Goal: Task Accomplishment & Management: Manage account settings

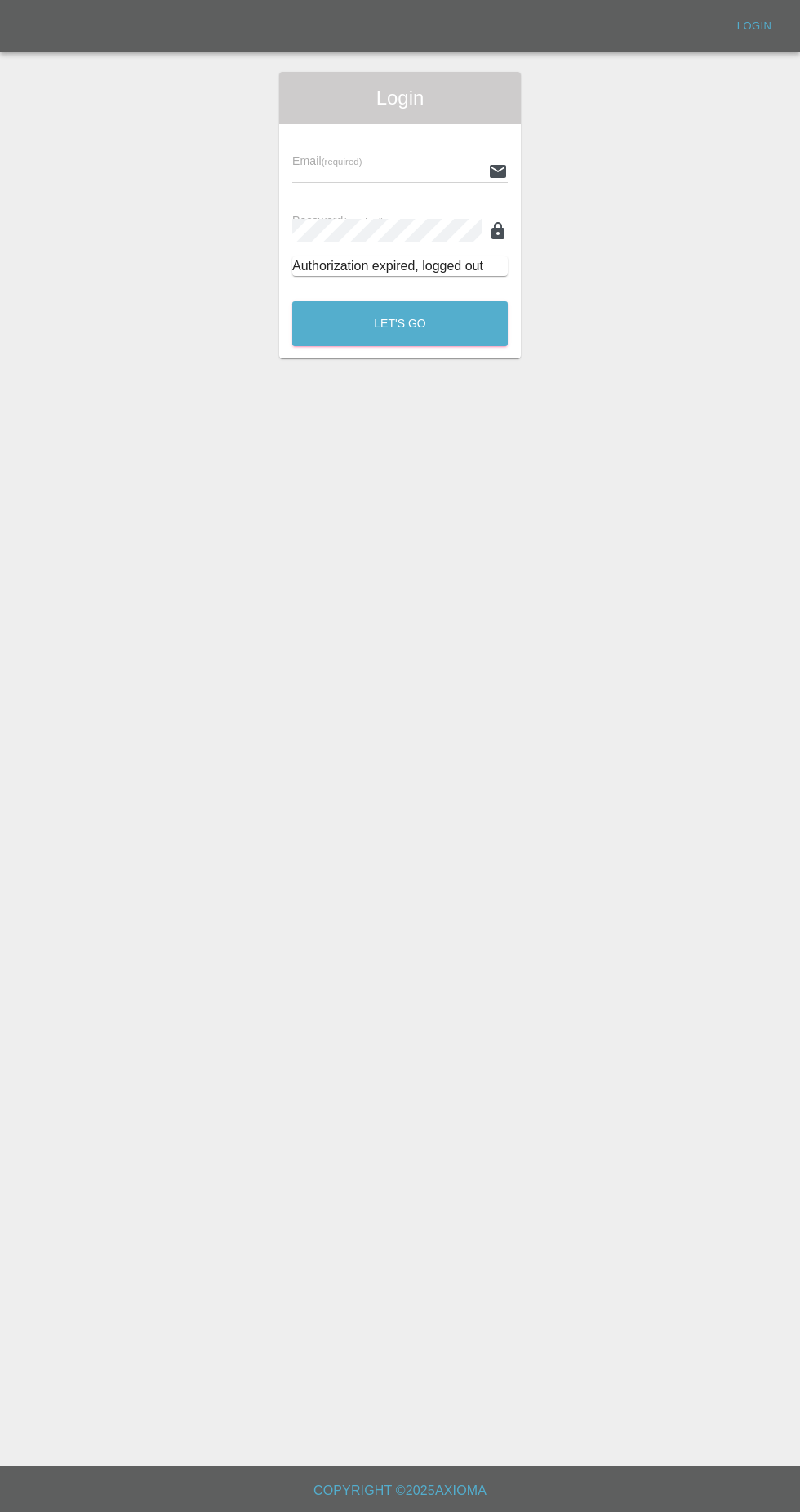
click at [339, 167] on input "text" at bounding box center [387, 171] width 190 height 23
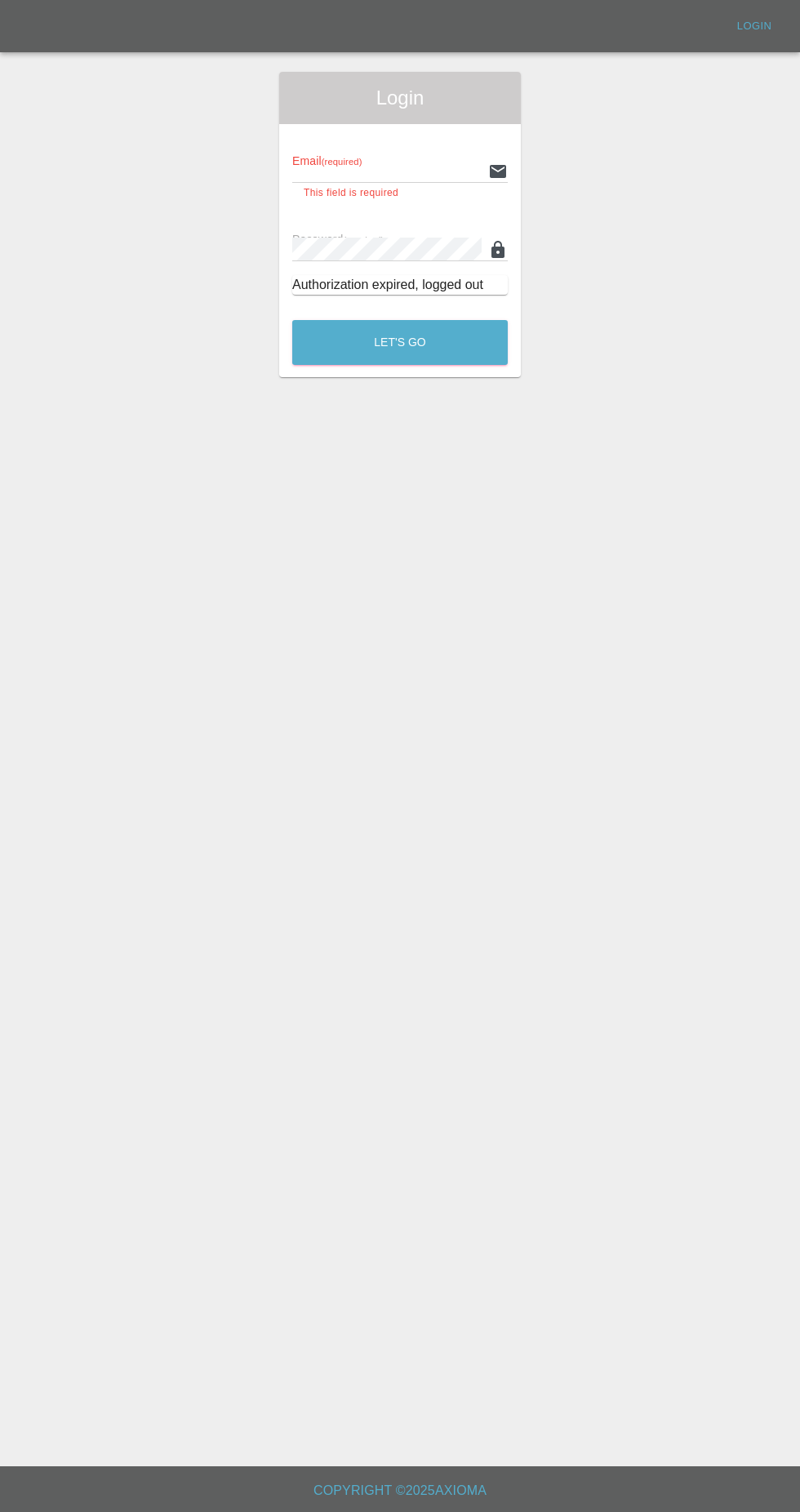
type input "[EMAIL_ADDRESS][DOMAIN_NAME]"
click at [293, 320] on button "Let's Go" at bounding box center [400, 343] width 216 height 45
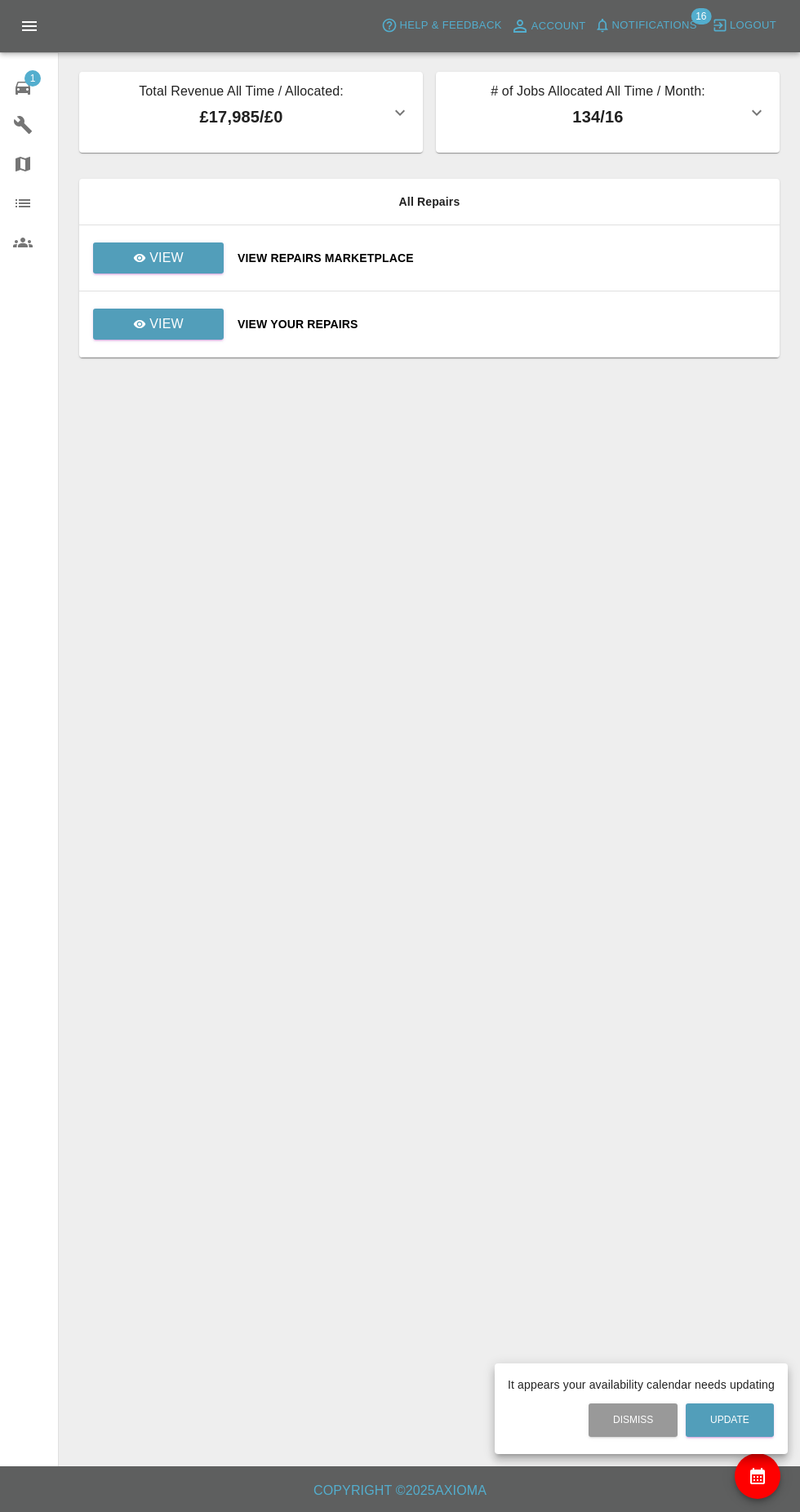
click at [145, 274] on div at bounding box center [400, 756] width 800 height 1512
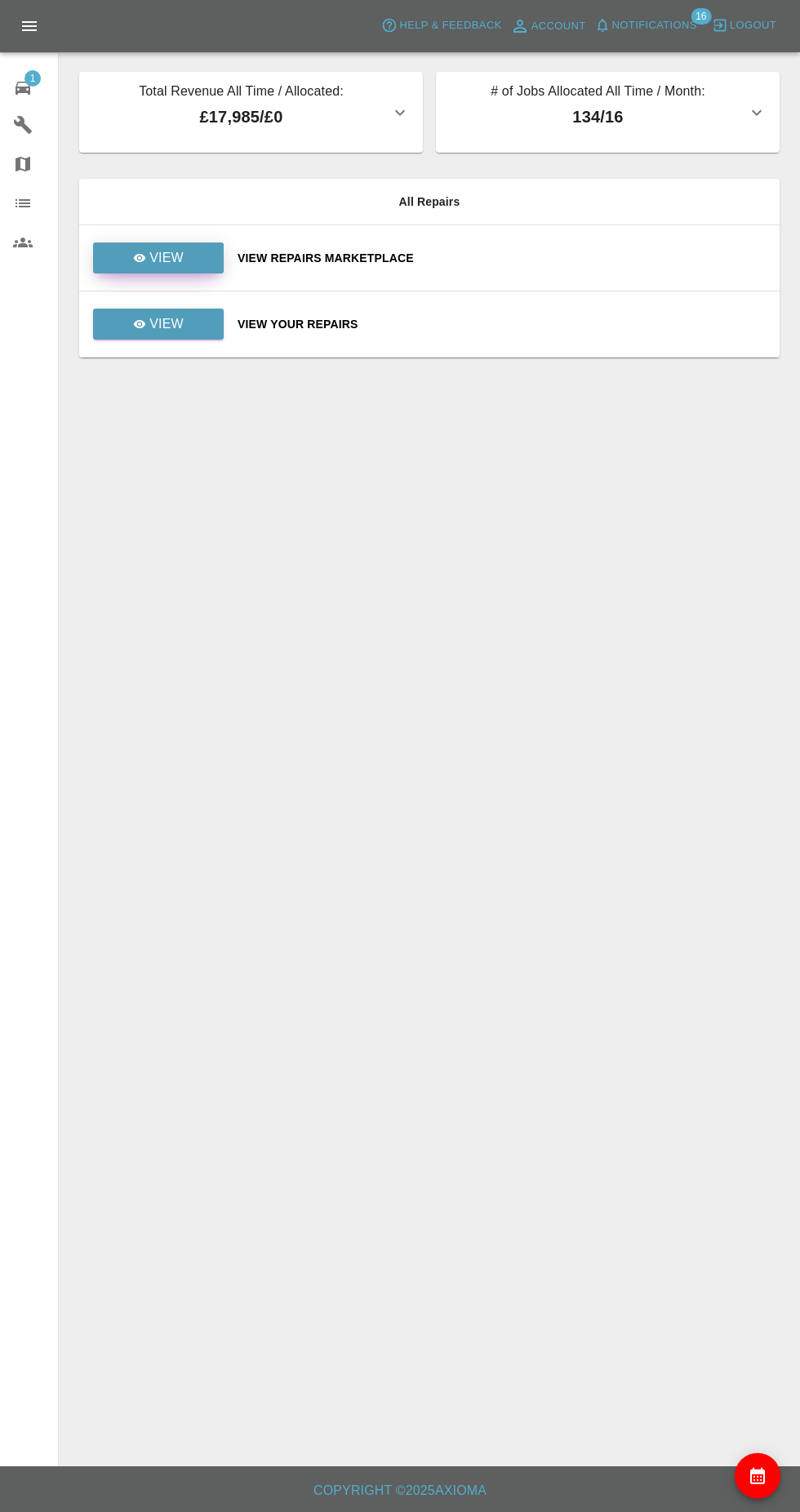
click at [141, 255] on icon at bounding box center [140, 257] width 12 height 8
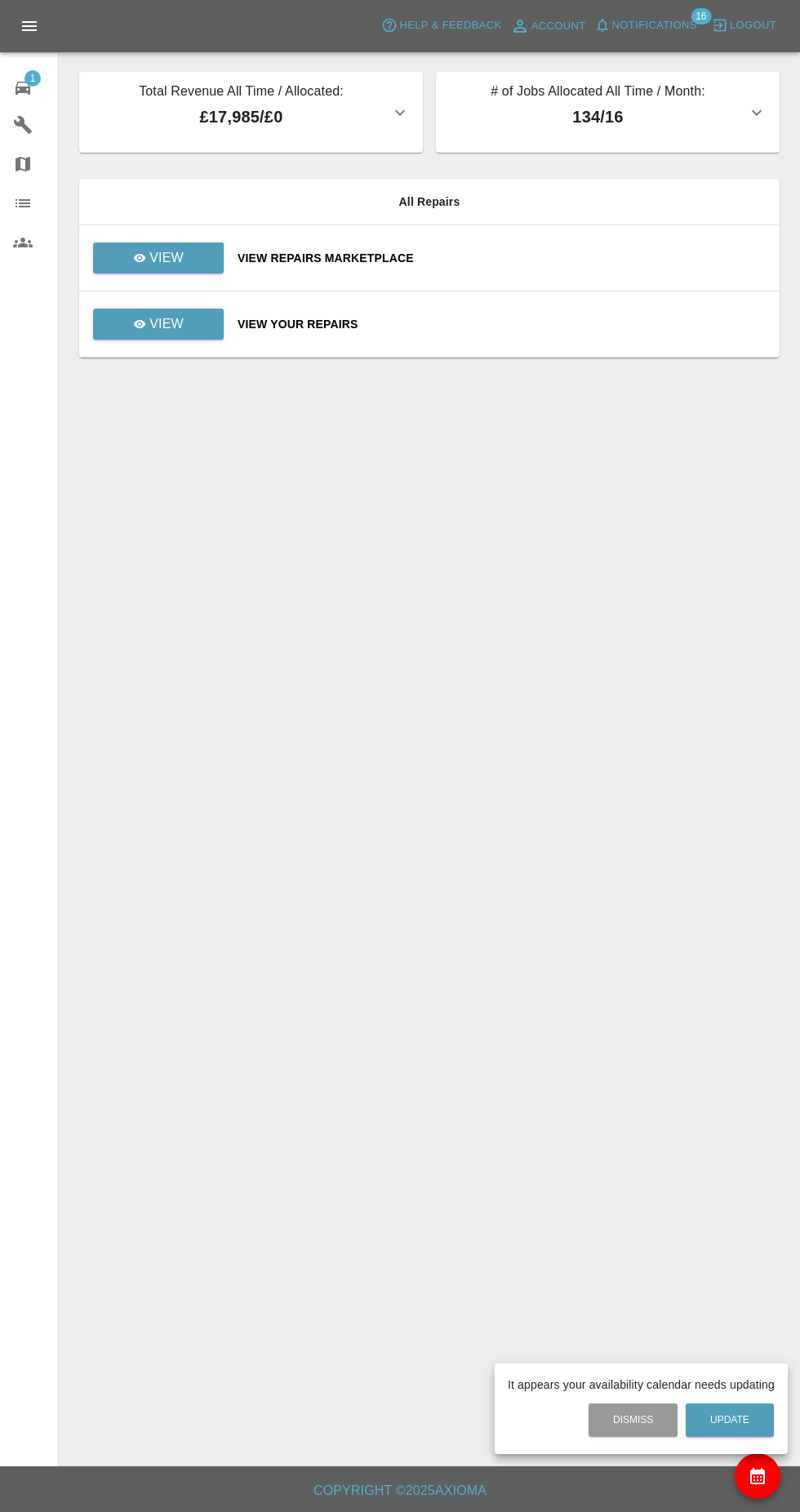
click at [757, 1489] on div at bounding box center [400, 756] width 800 height 1512
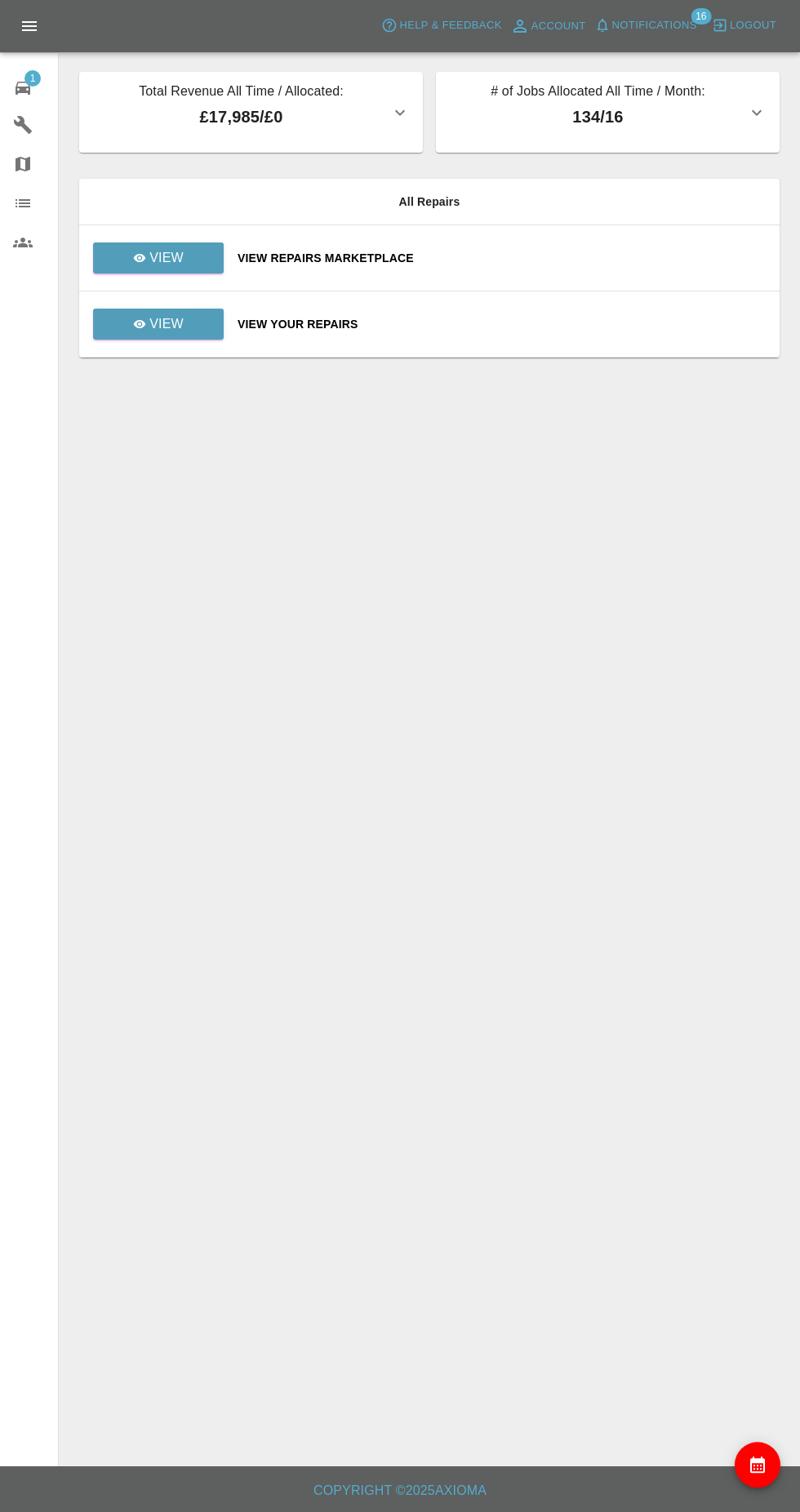
click at [743, 1473] on button "availability" at bounding box center [758, 1464] width 46 height 46
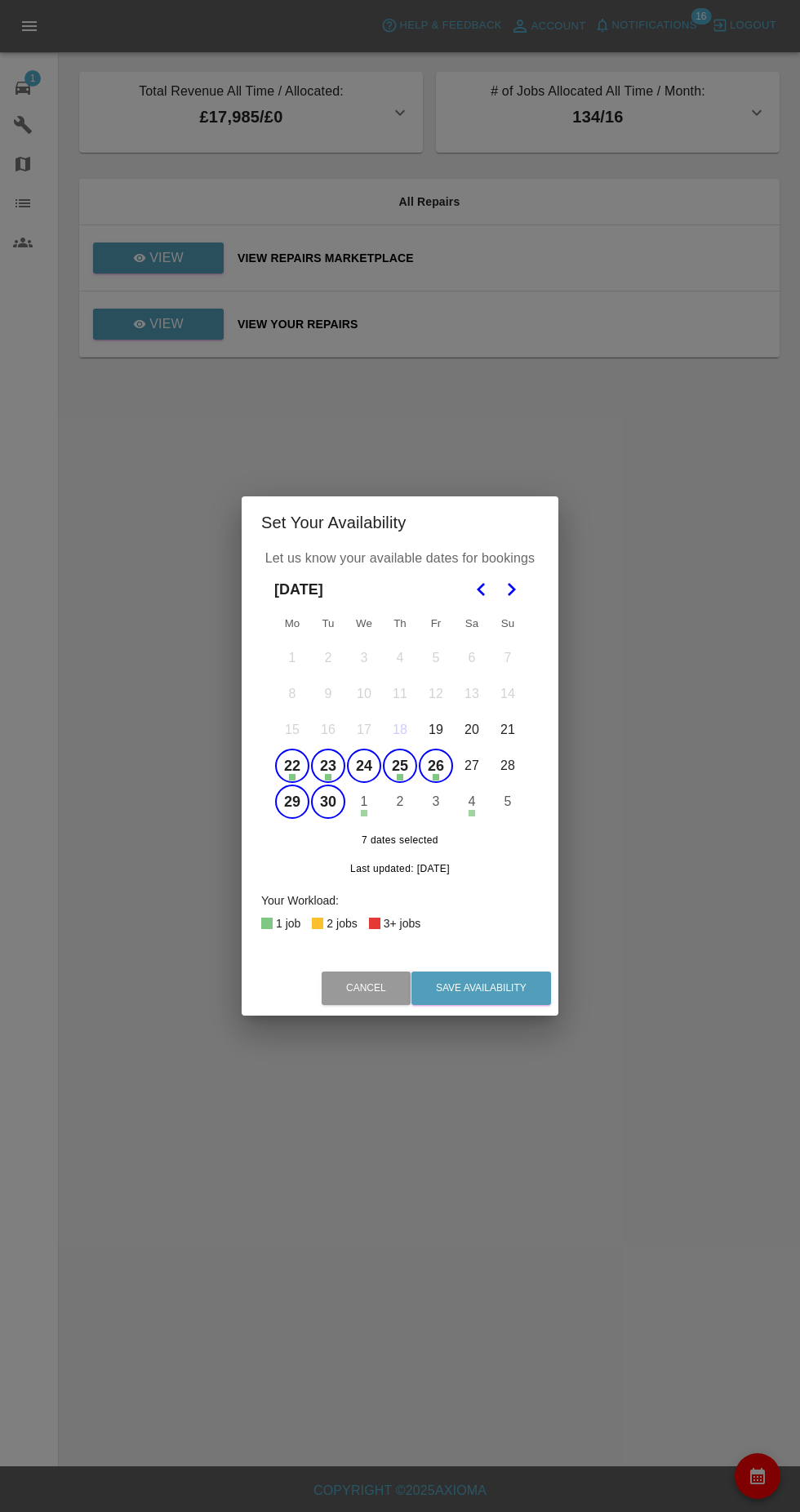
click at [353, 1319] on div "Set Your Availability Let us know your available dates for bookings [DATE] Mo T…" at bounding box center [400, 756] width 800 height 1512
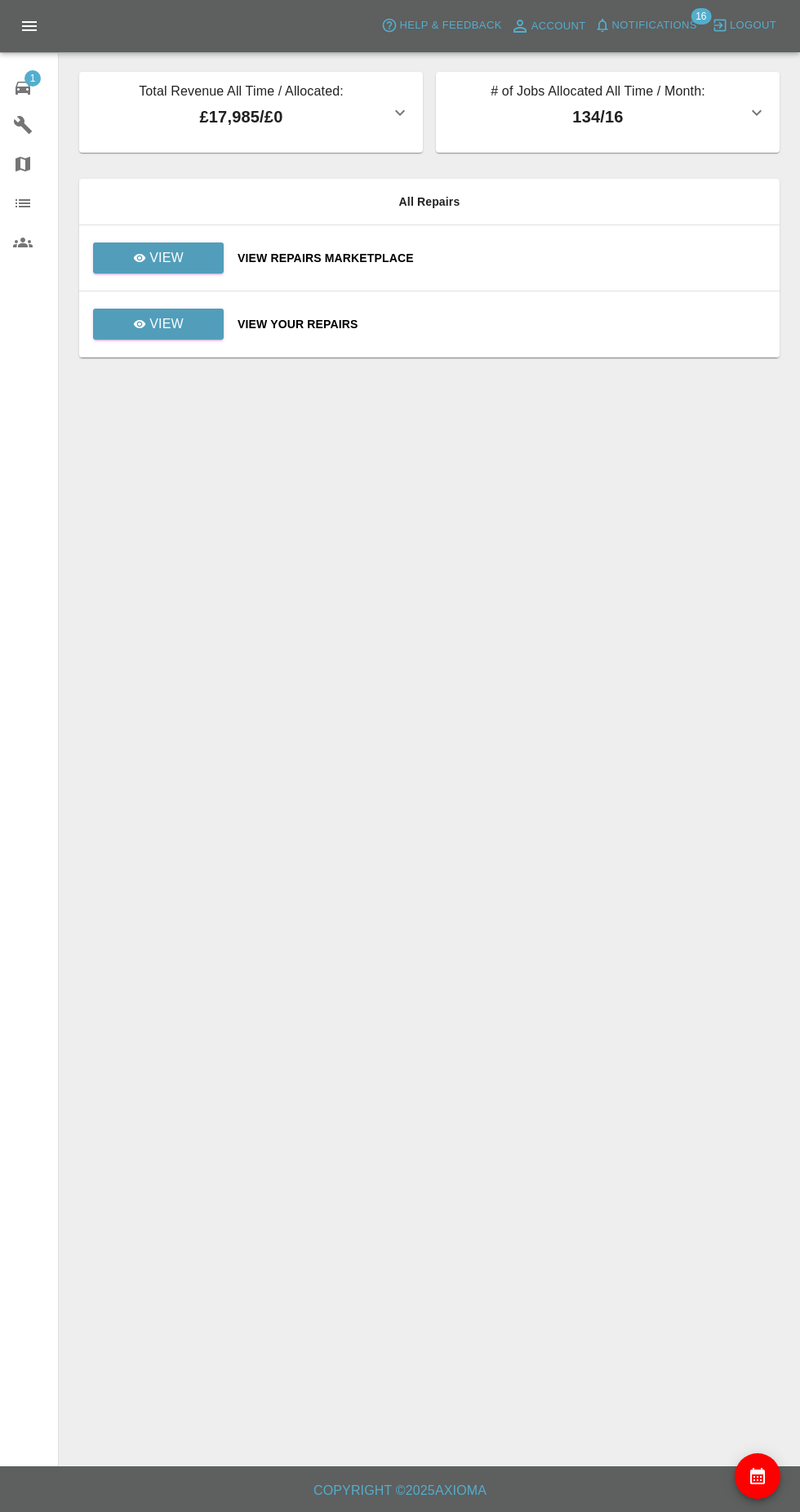
click at [681, 30] on span "Notifications" at bounding box center [655, 26] width 85 height 19
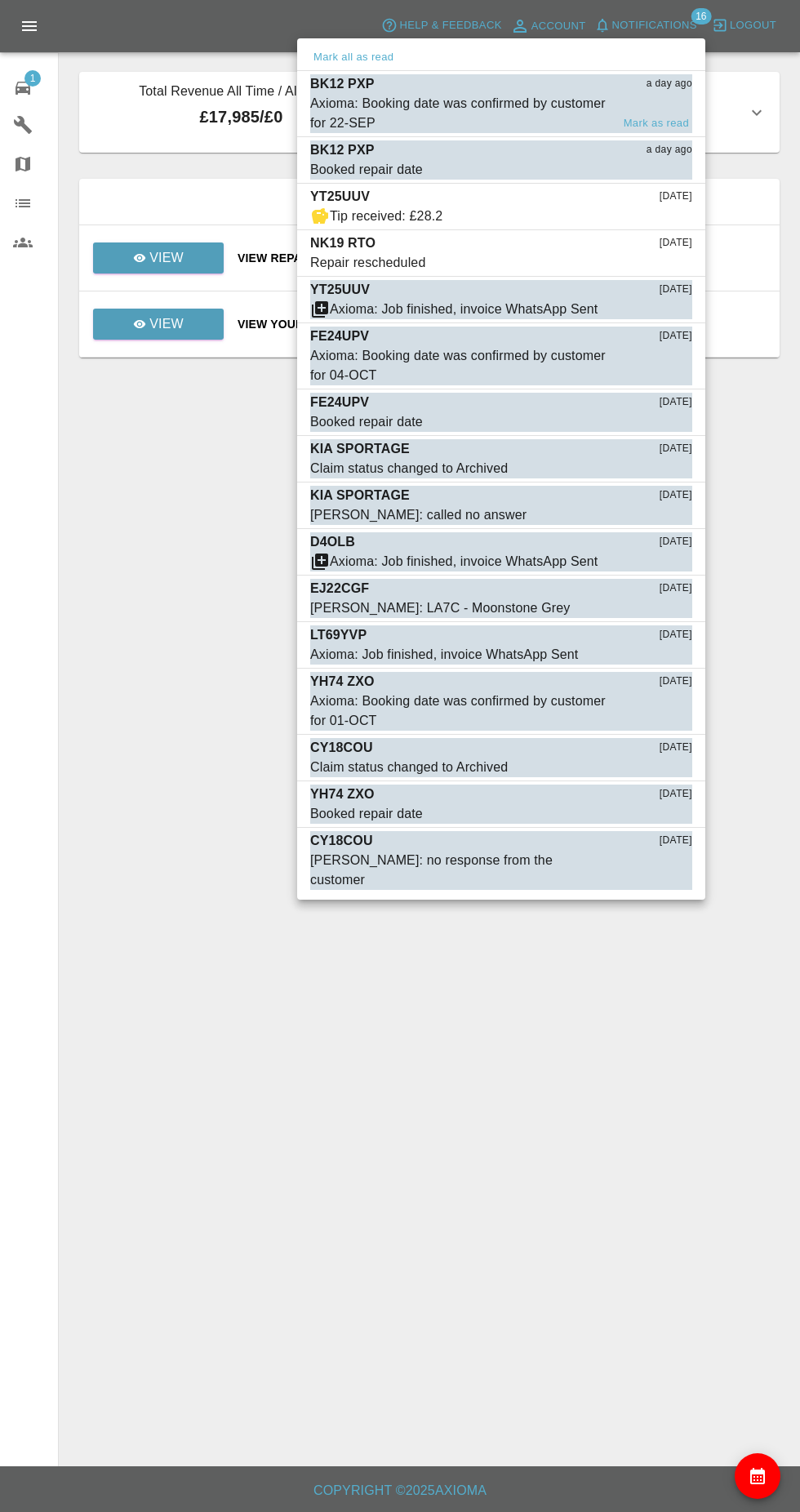
click at [537, 118] on div "Axioma: Booking date was confirmed by customer for 22-SEP" at bounding box center [460, 113] width 300 height 39
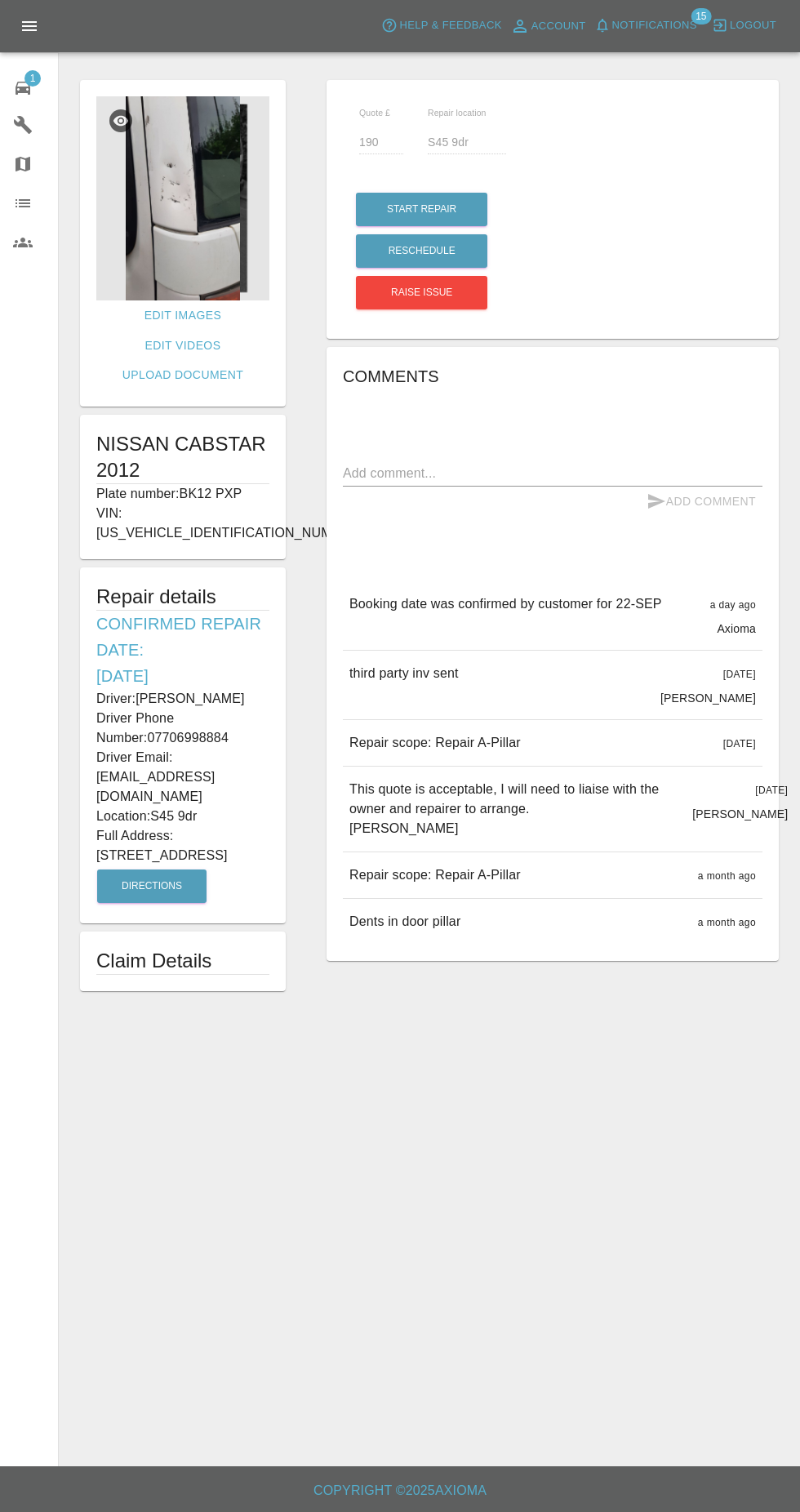
click at [316, 1050] on main "Edit Images Edit Videos Upload Document NISSAN CABSTAR 2012 Plate number: BK12 …" at bounding box center [400, 733] width 800 height 1467
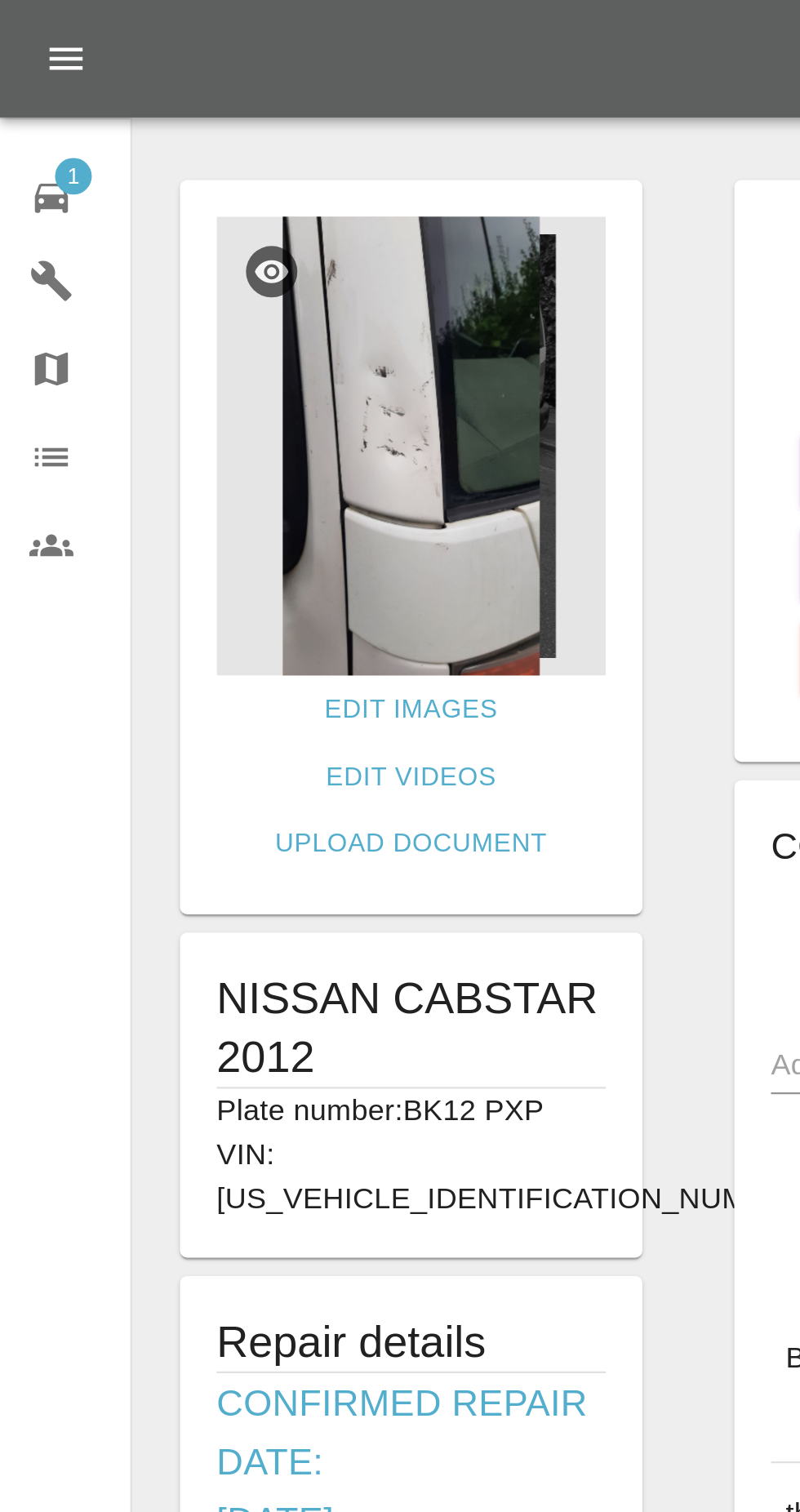
click at [228, 271] on img at bounding box center [183, 198] width 173 height 204
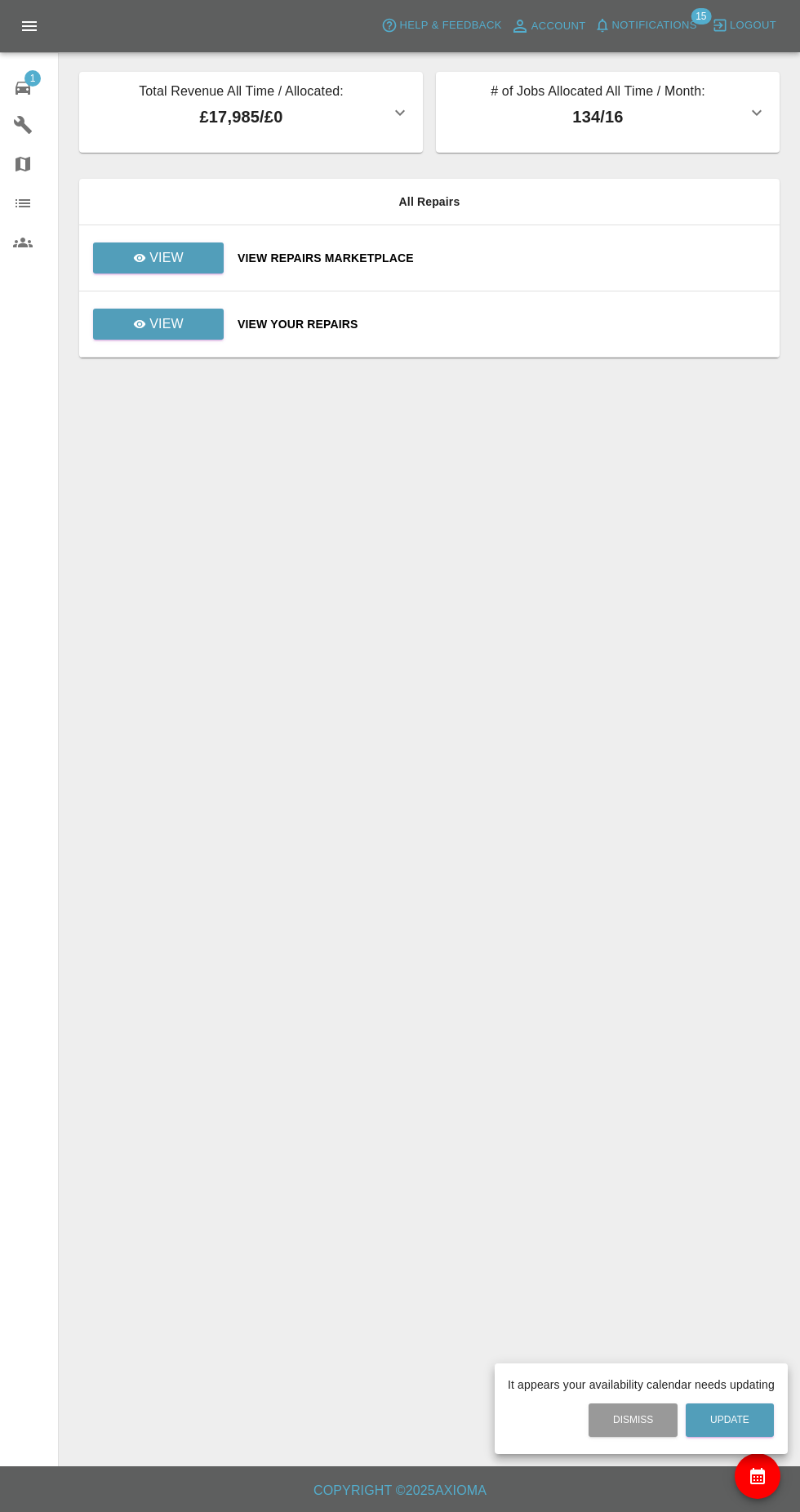
click at [677, 20] on div at bounding box center [400, 756] width 800 height 1512
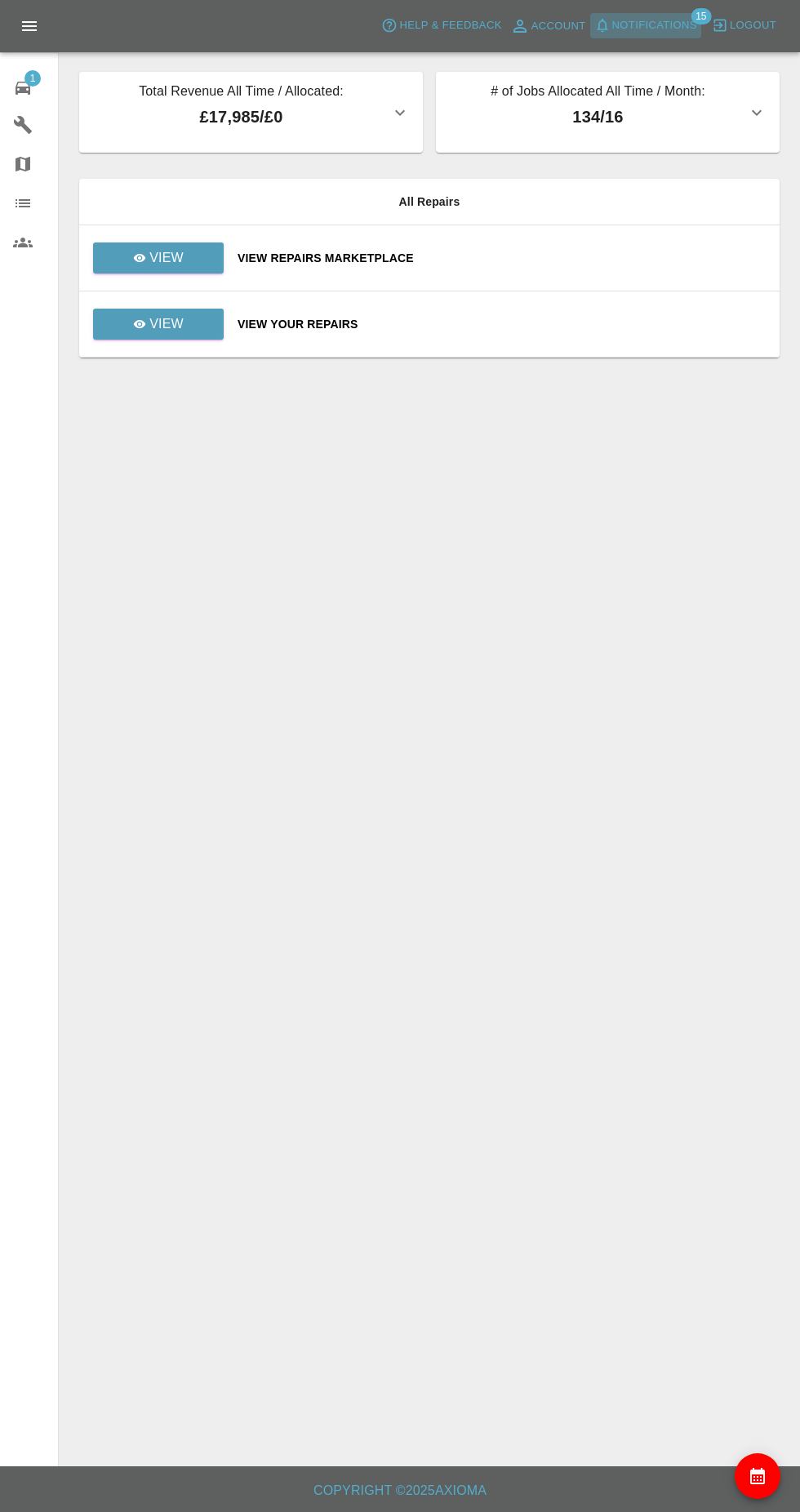
click at [680, 28] on span "Notifications" at bounding box center [655, 26] width 85 height 19
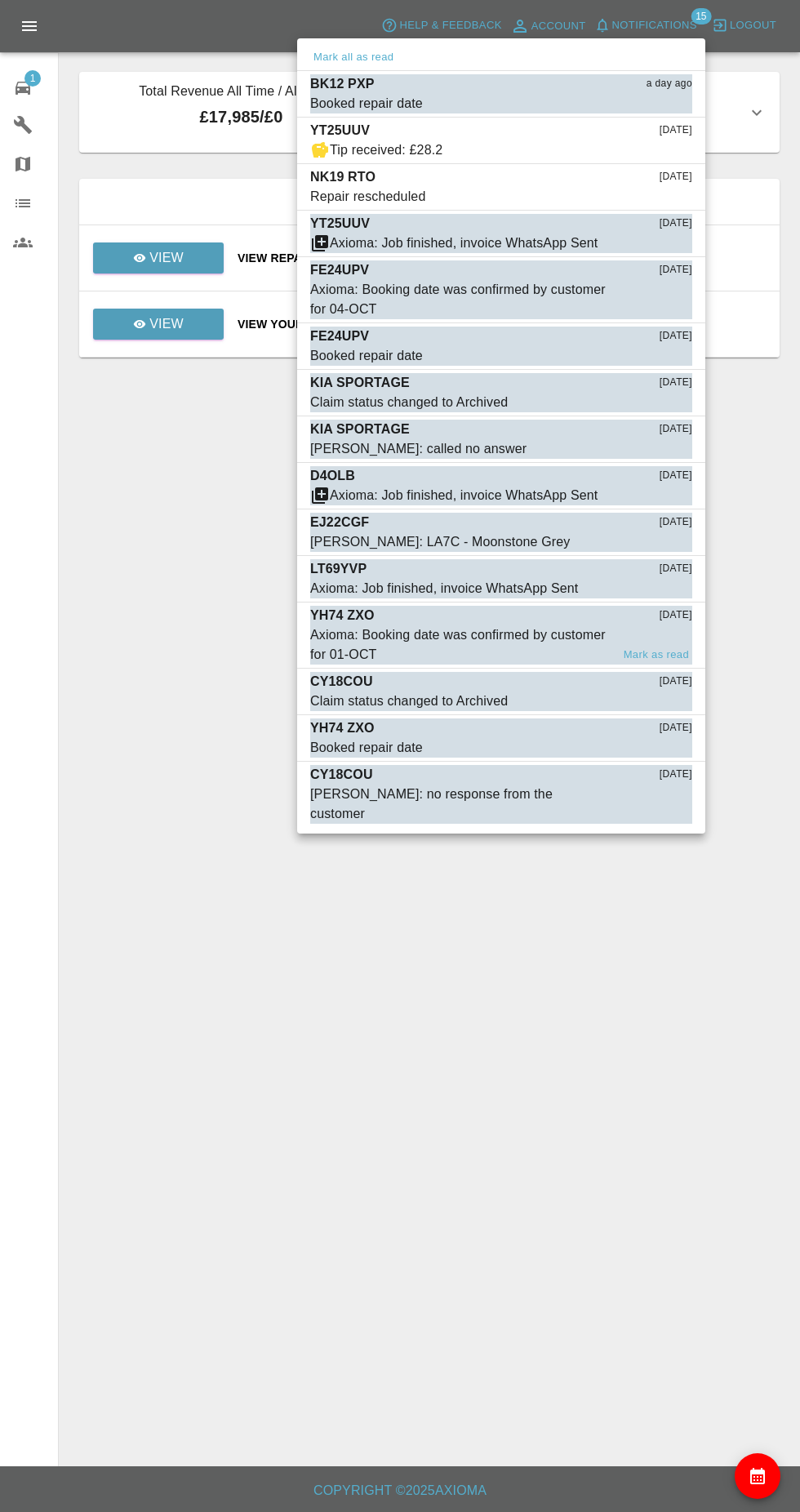
click at [385, 652] on div "Axioma: Booking date was confirmed by customer for 01-OCT" at bounding box center [460, 644] width 300 height 39
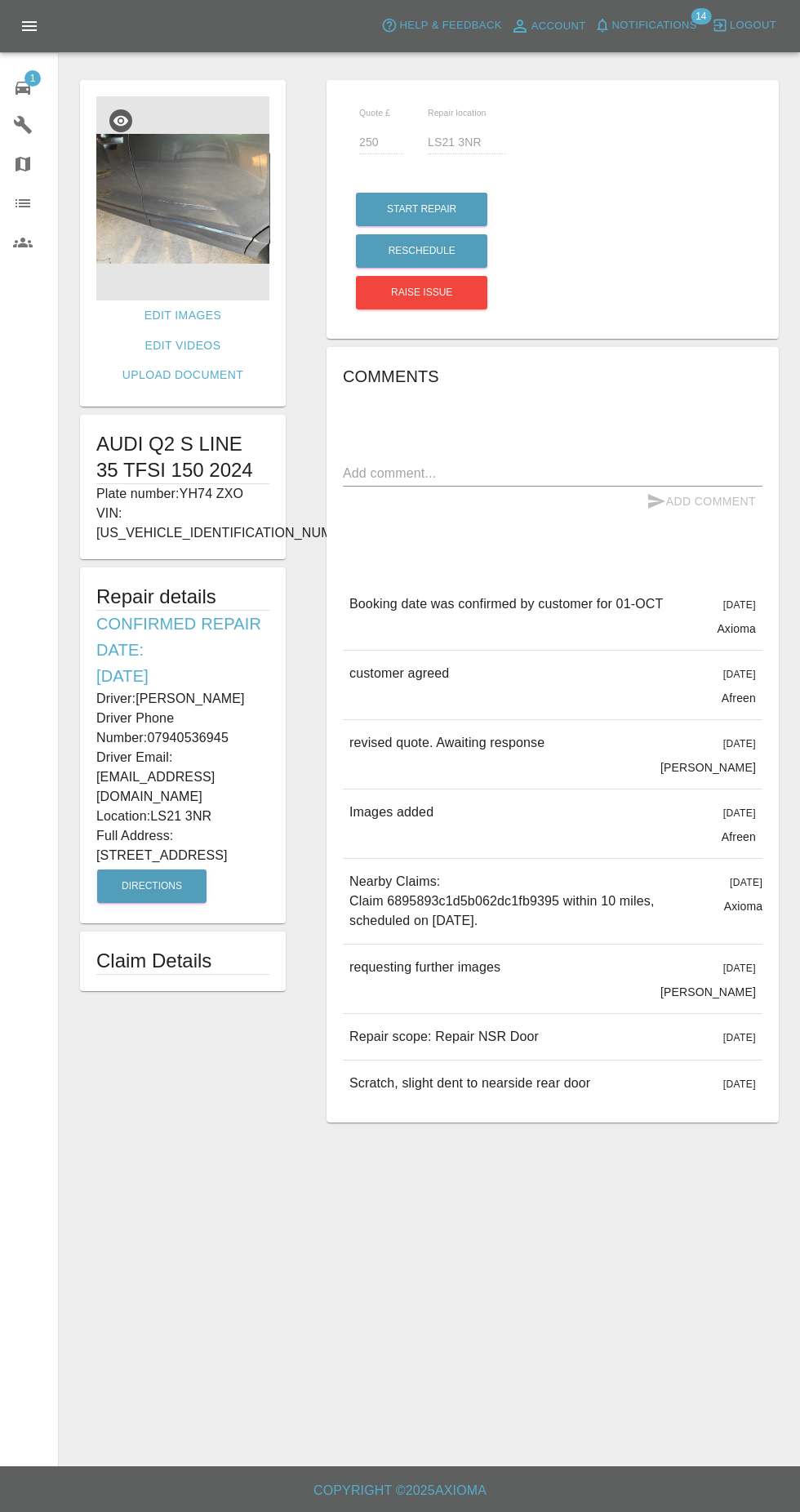
click at [230, 218] on img at bounding box center [183, 198] width 173 height 204
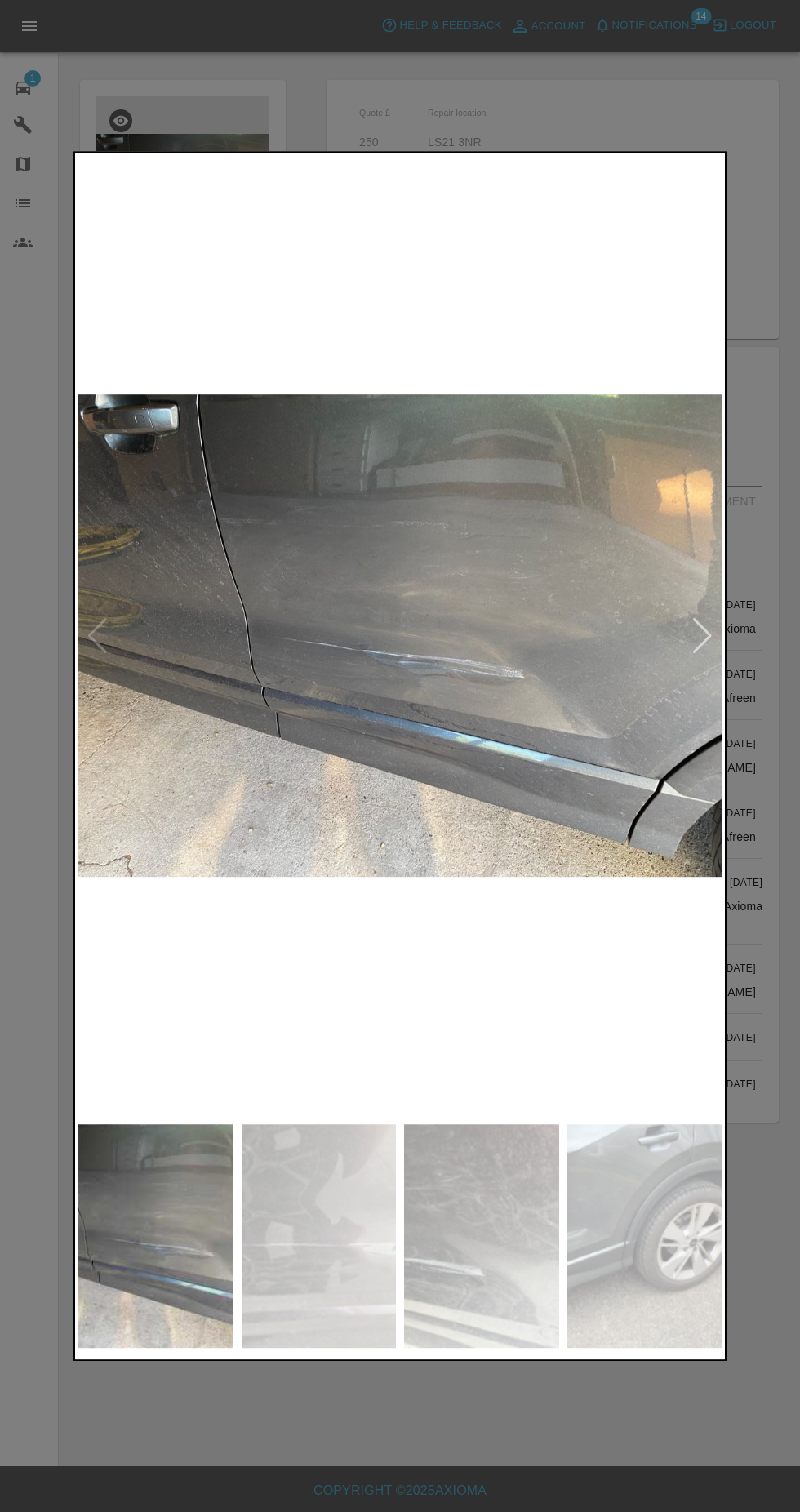
click at [298, 1234] on img at bounding box center [319, 1236] width 155 height 223
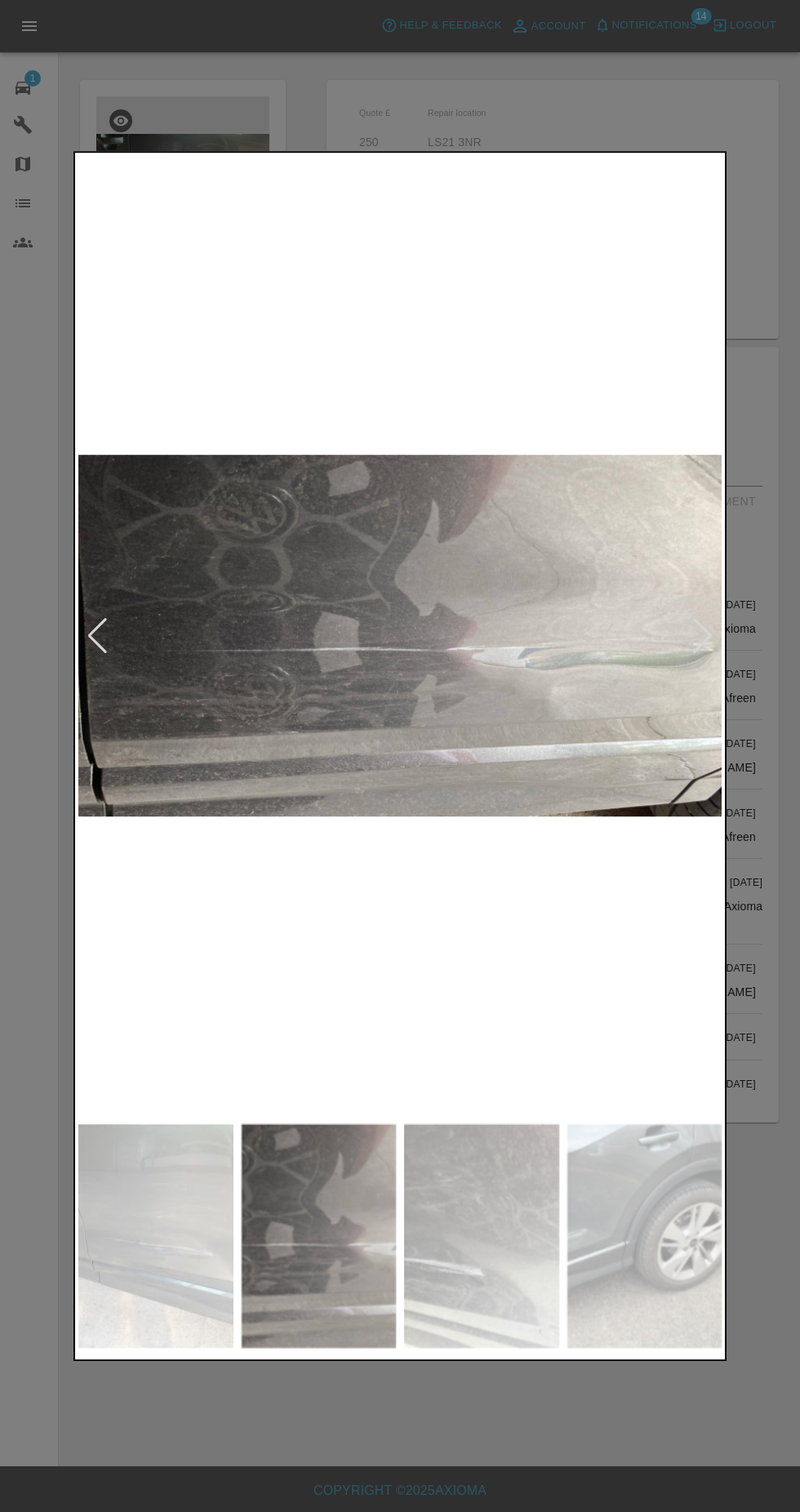
click at [467, 1245] on img at bounding box center [481, 1236] width 155 height 223
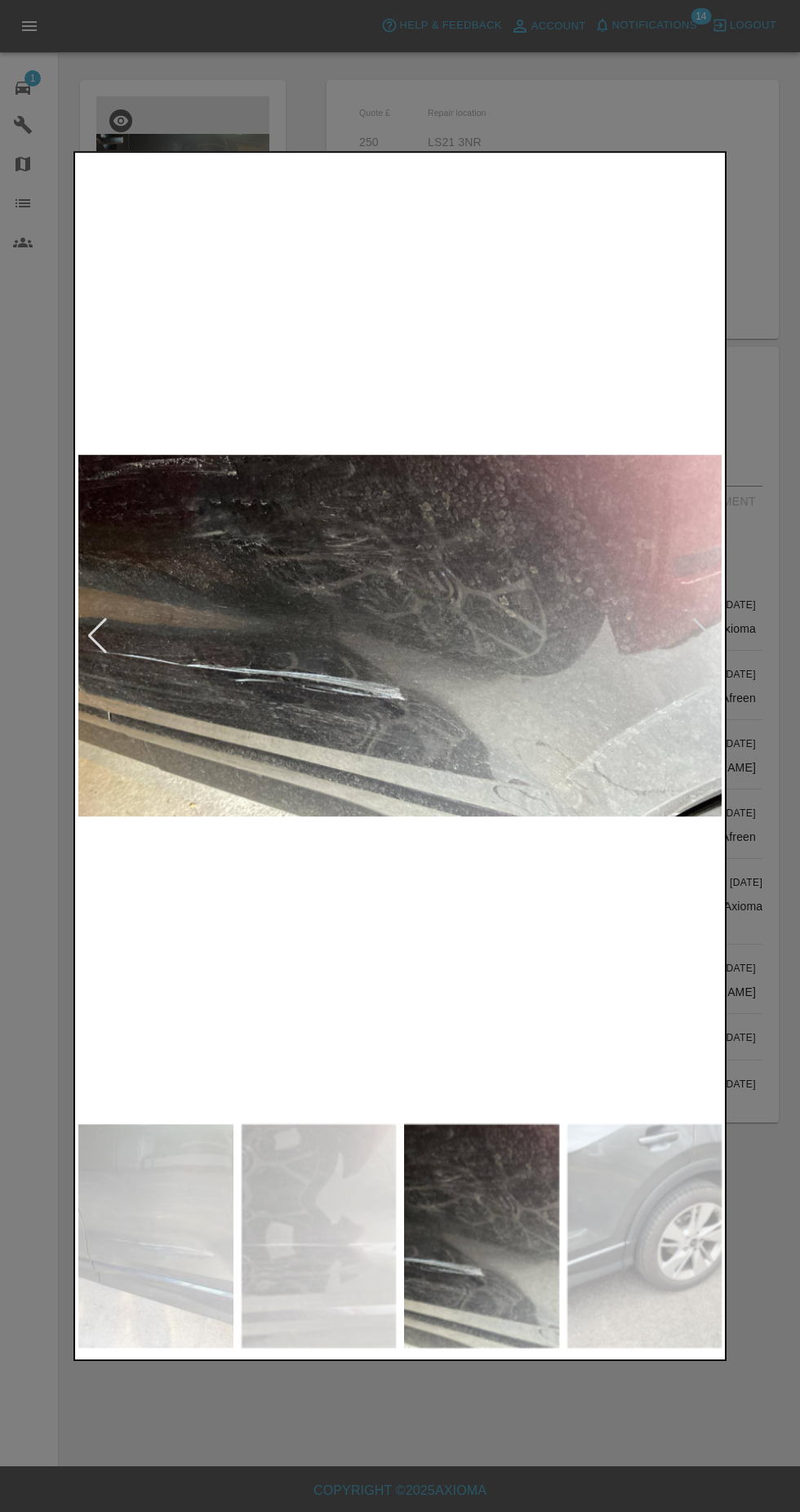
click at [608, 1229] on img at bounding box center [644, 1236] width 155 height 223
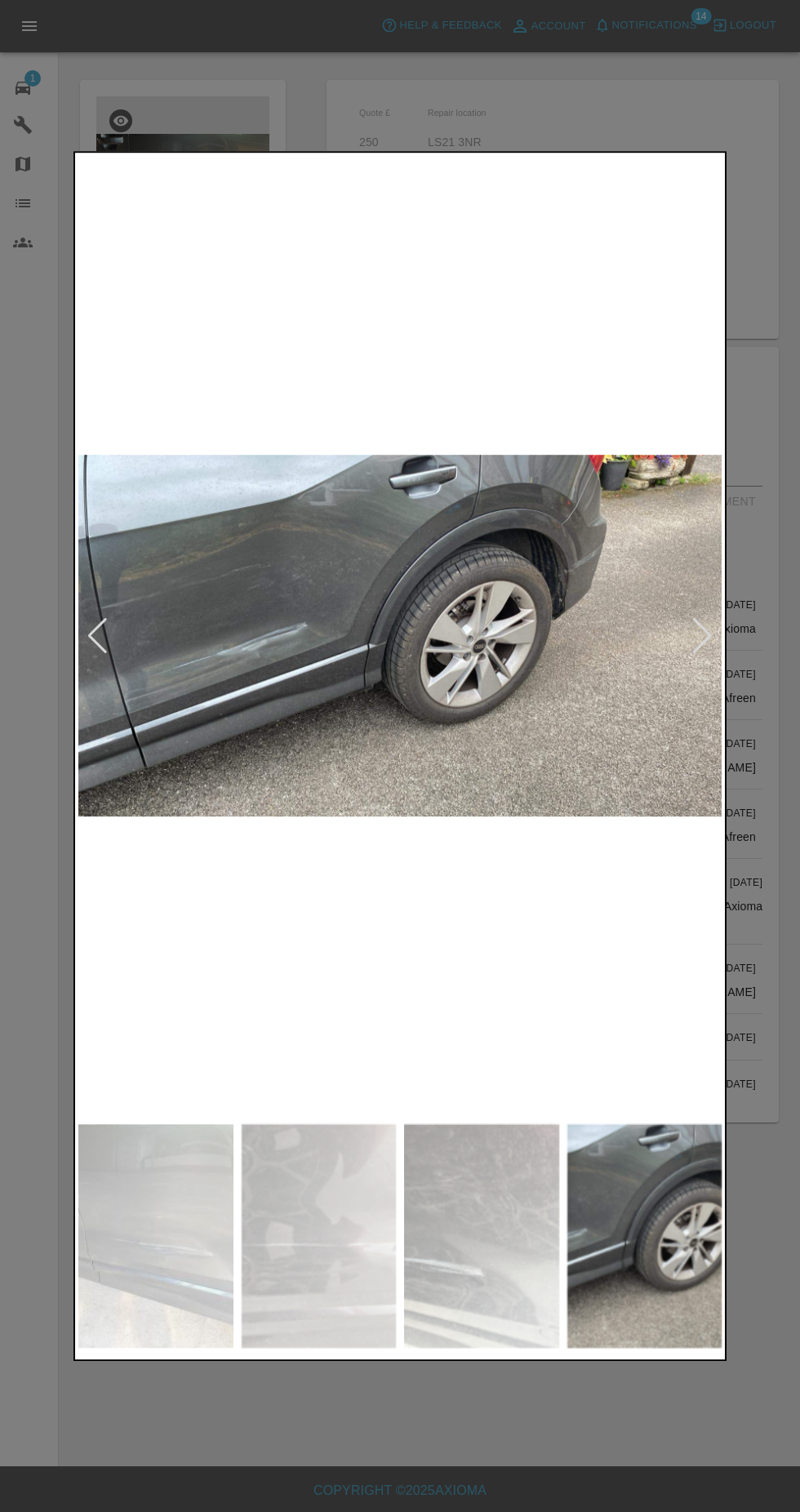
scroll to position [16, 0]
